Goal: Transaction & Acquisition: Purchase product/service

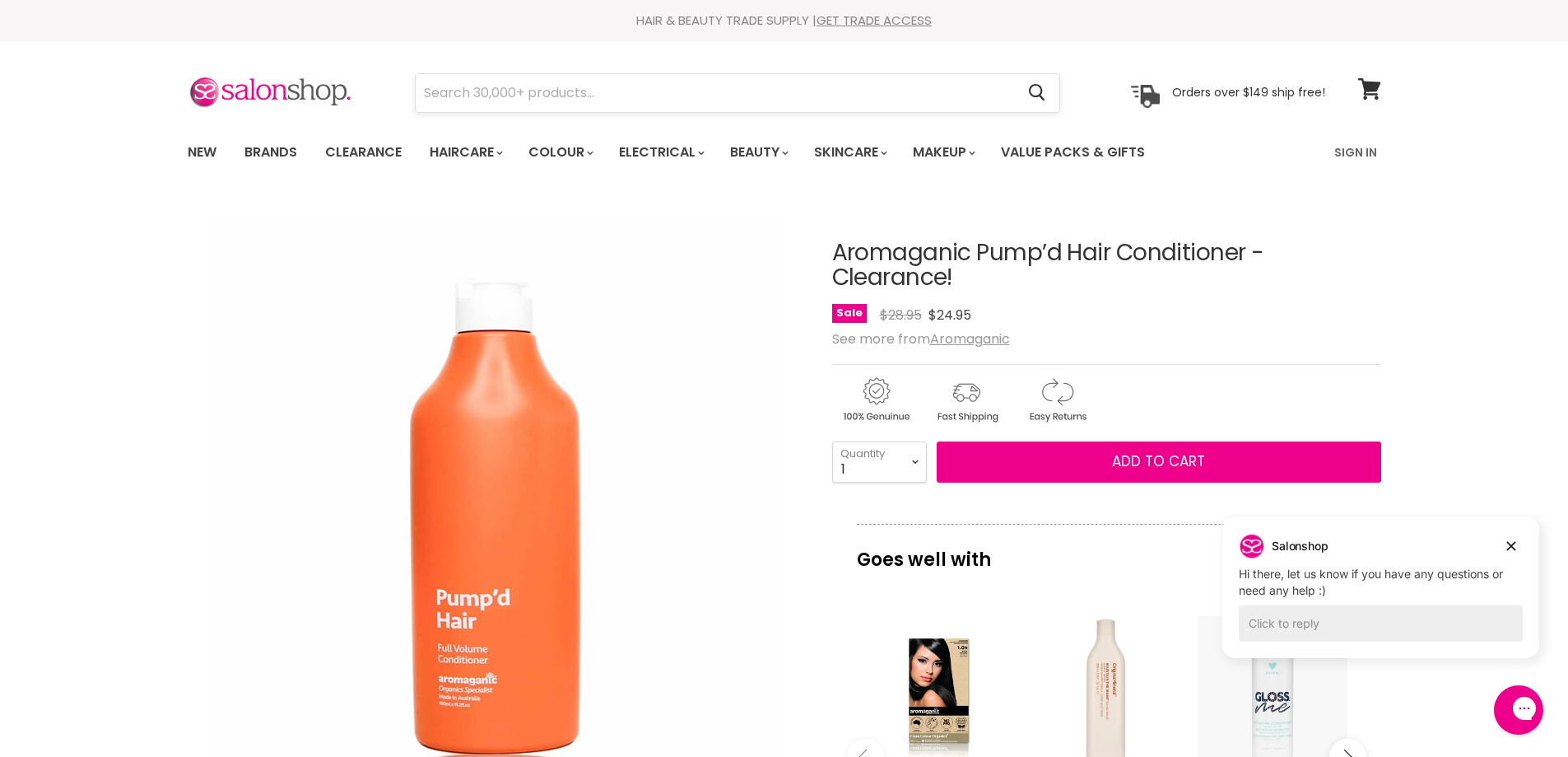
click at [449, 93] on input "Search" at bounding box center [715, 93] width 600 height 38
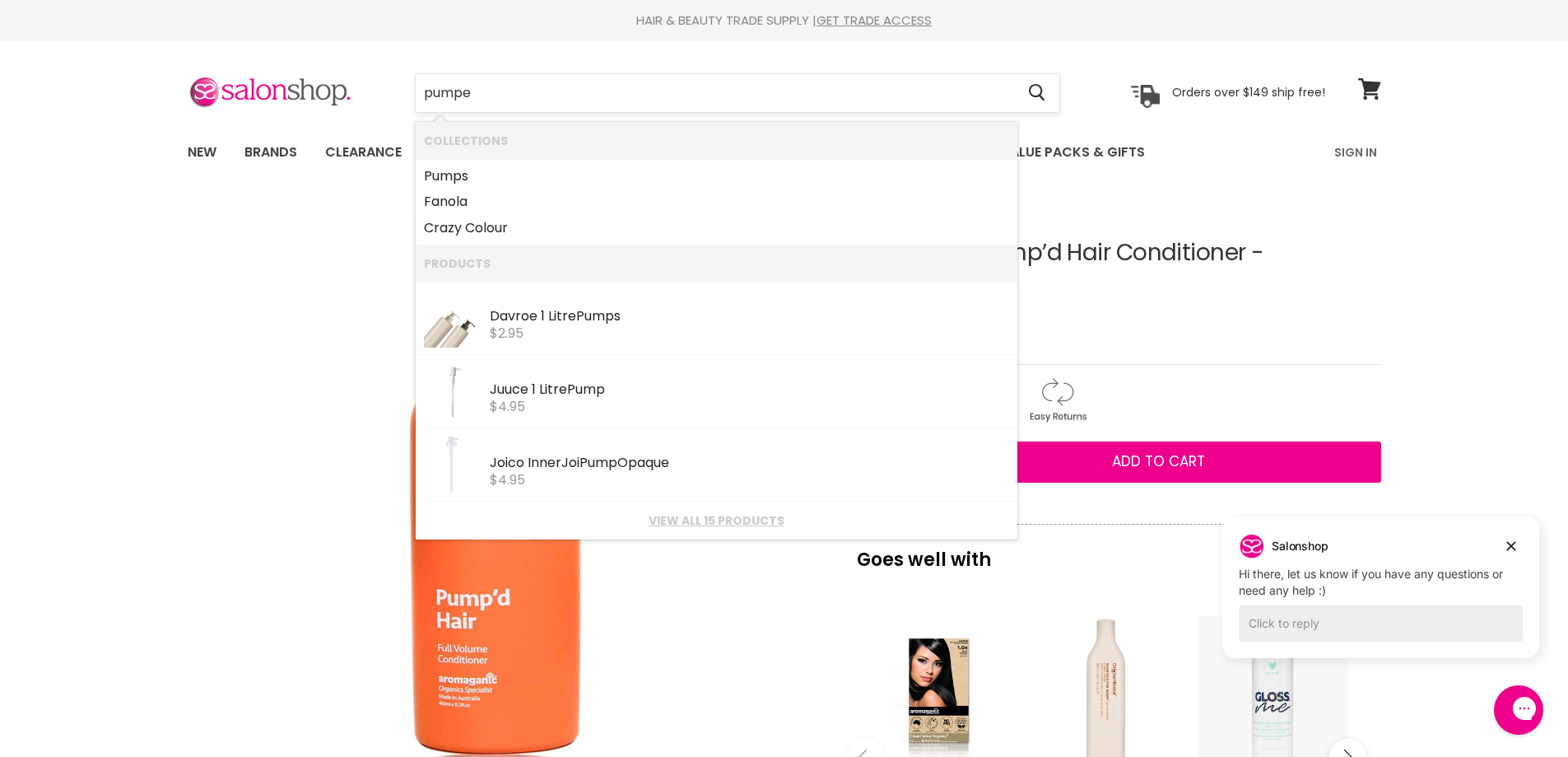
type input "pumped"
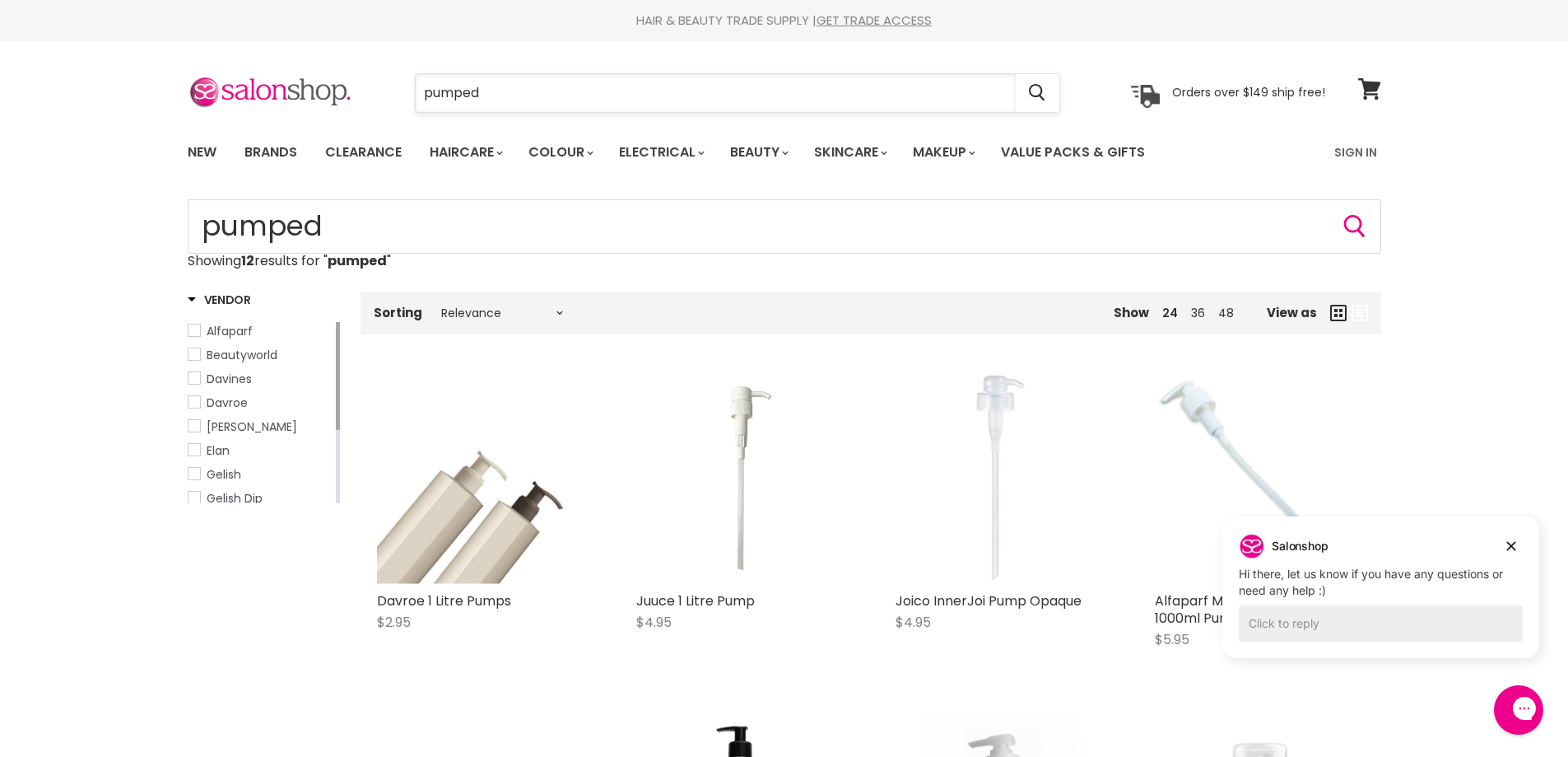
click at [526, 87] on input "pumped" at bounding box center [715, 93] width 600 height 38
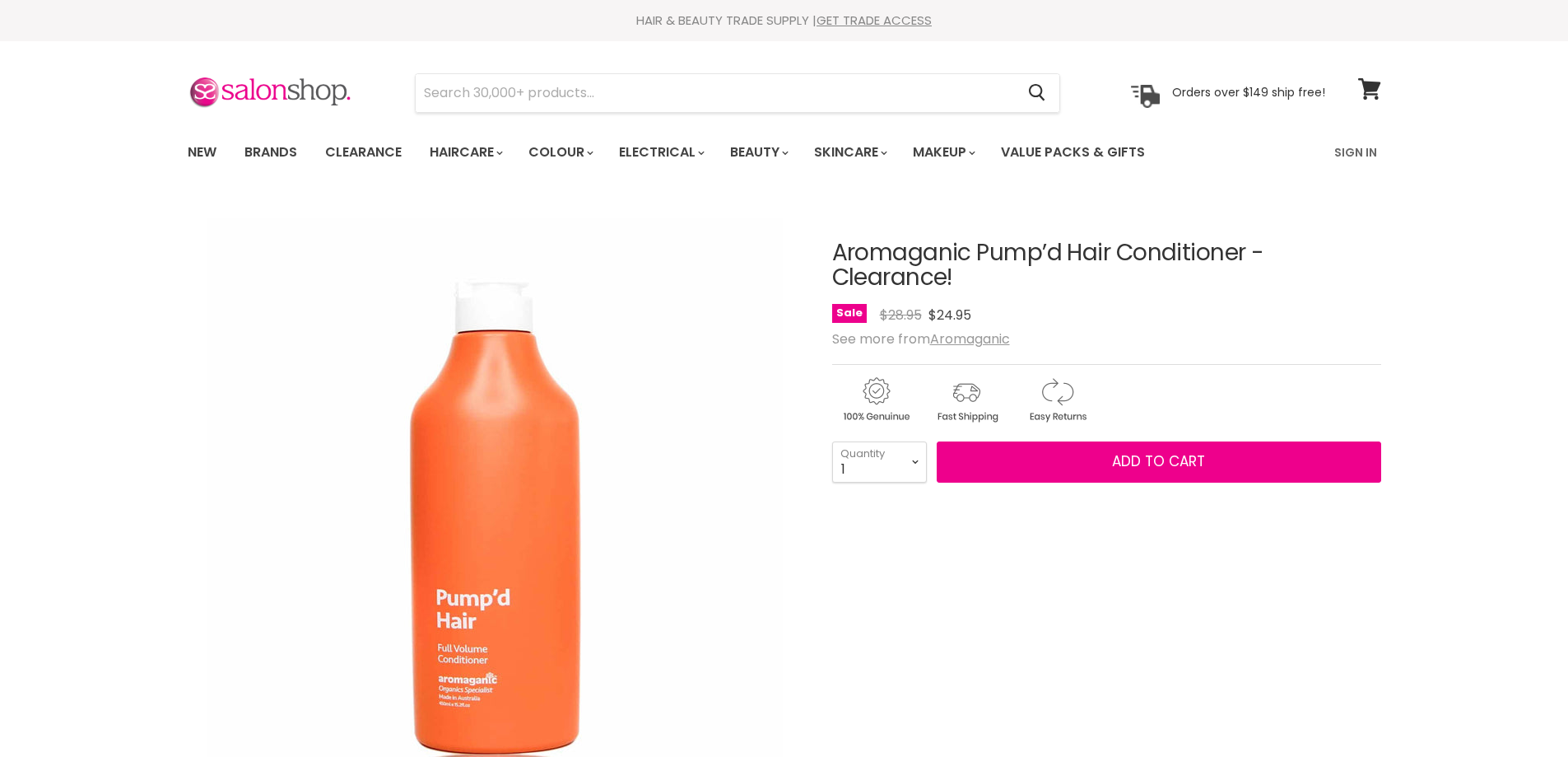
click at [983, 338] on u "Aromaganic" at bounding box center [969, 338] width 79 height 19
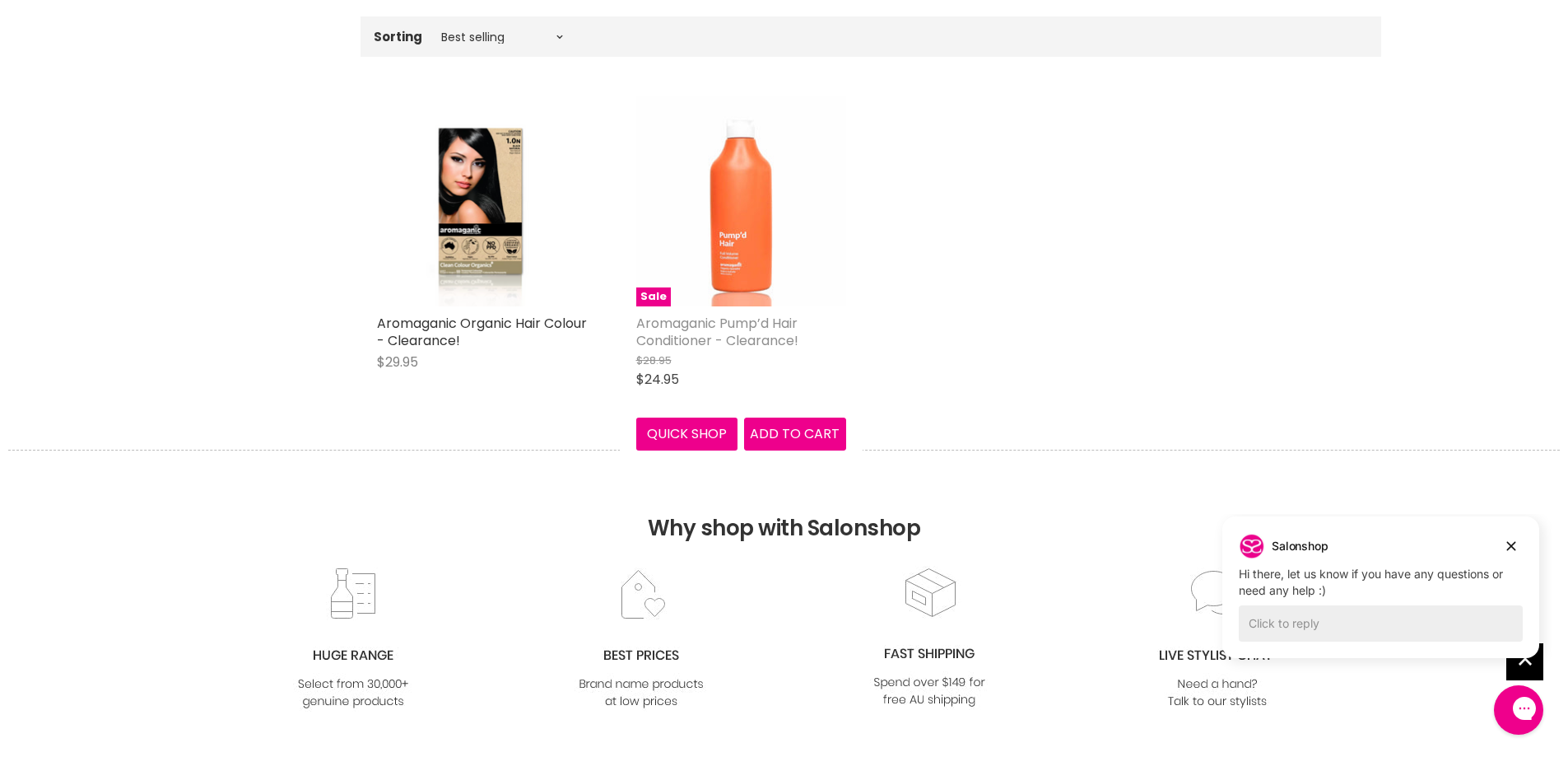
click at [772, 319] on link "Aromaganic Pump’d Hair Conditioner - Clearance!" at bounding box center [716, 331] width 162 height 36
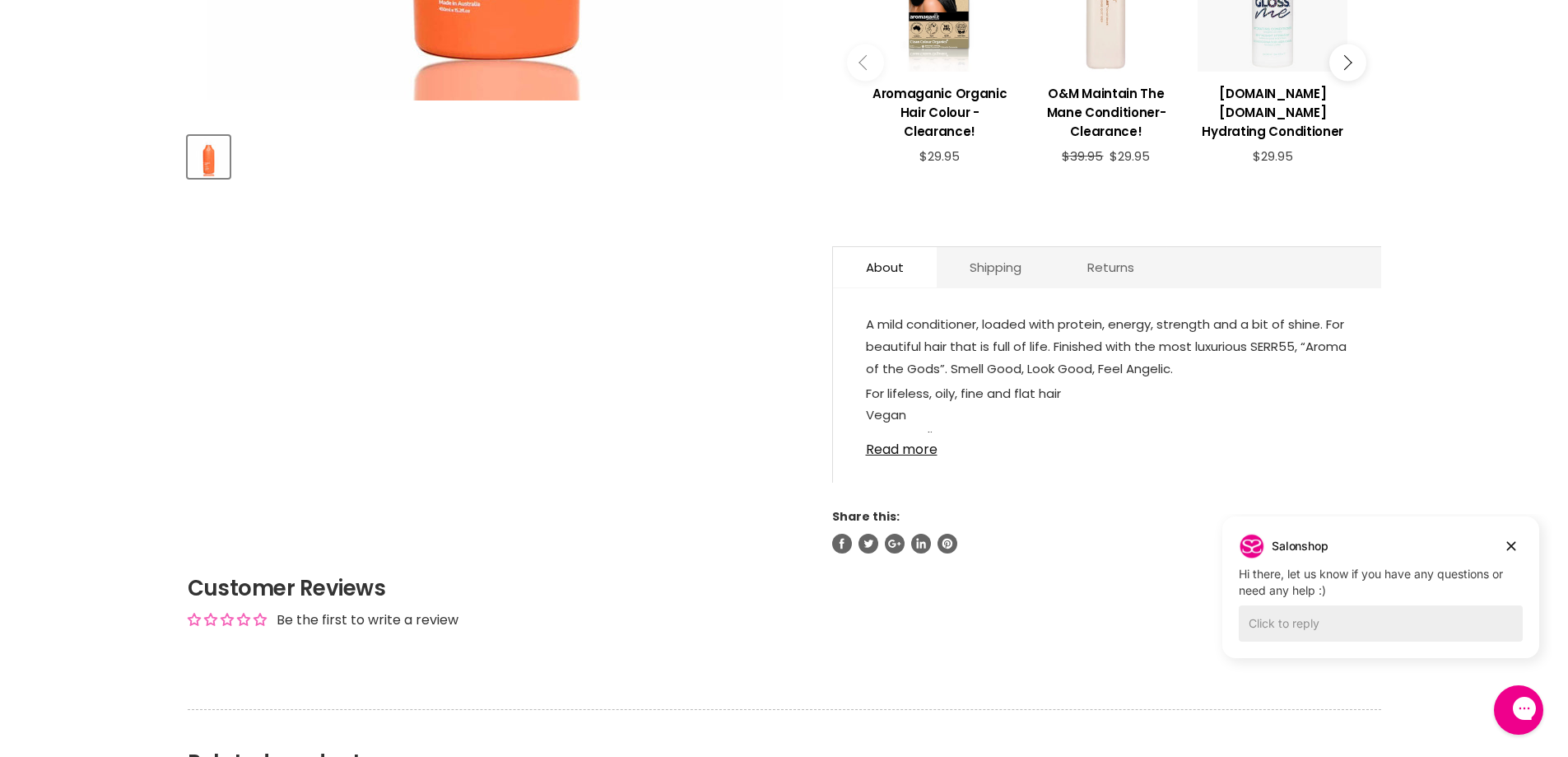
scroll to position [691, 0]
